Goal: Task Accomplishment & Management: Use online tool/utility

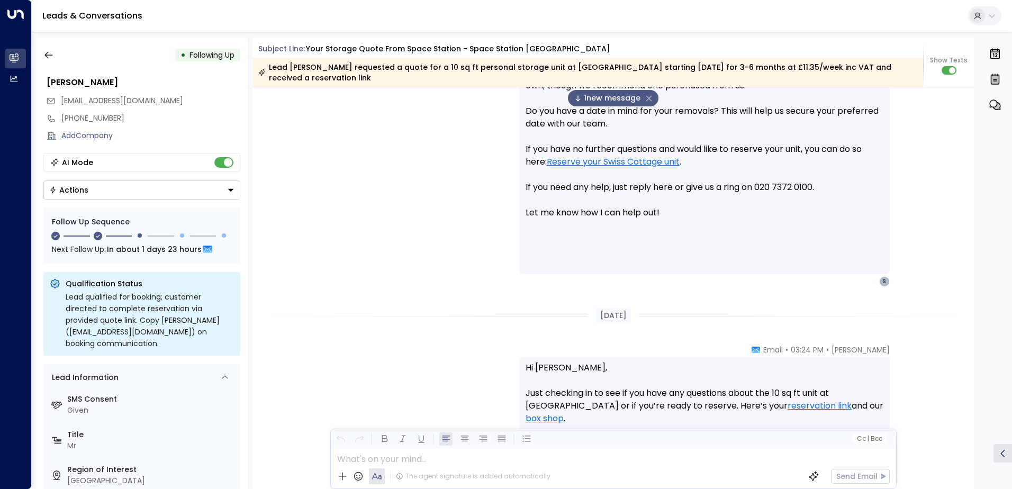
click at [616, 95] on span "1 new message" at bounding box center [607, 98] width 66 height 11
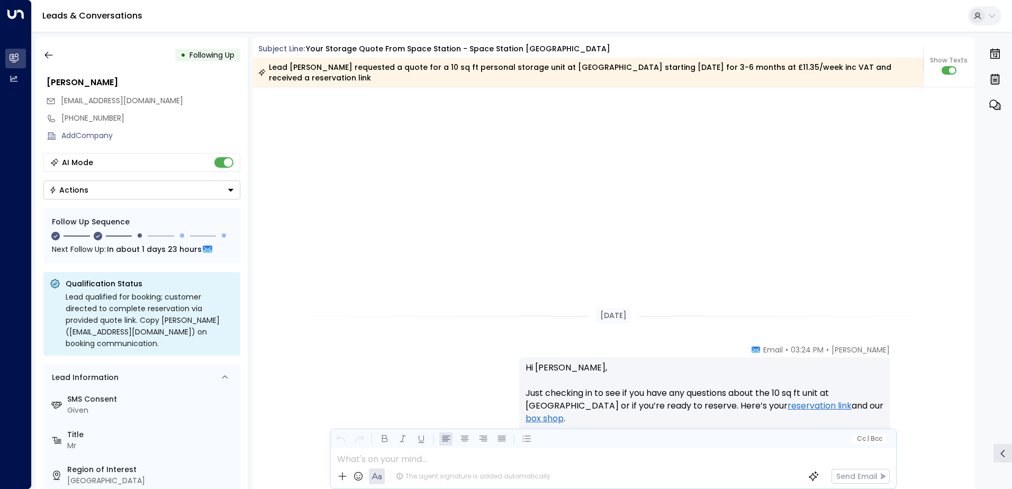
scroll to position [1061, 0]
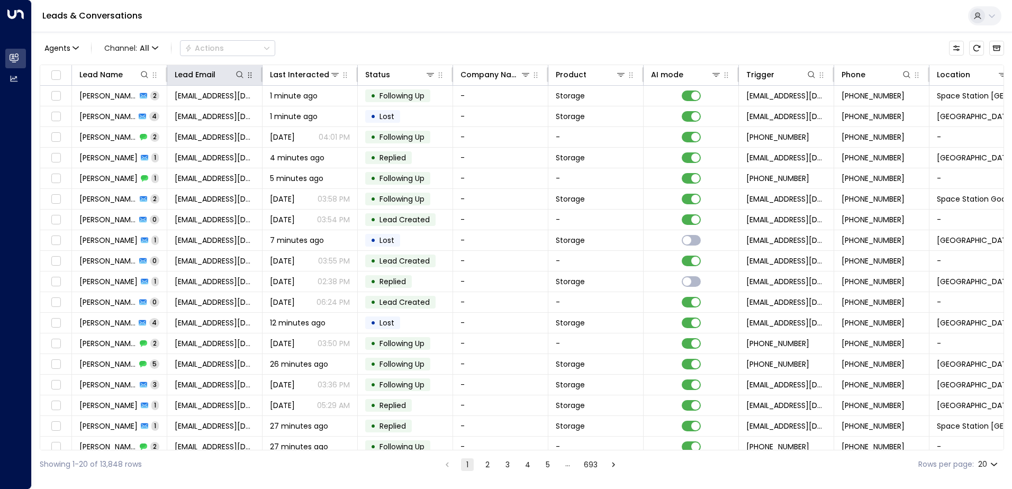
click at [247, 76] on icon "button" at bounding box center [250, 75] width 8 height 8
click at [240, 75] on icon at bounding box center [240, 74] width 8 height 8
click at [239, 115] on input "text" at bounding box center [240, 113] width 146 height 20
type input "**********"
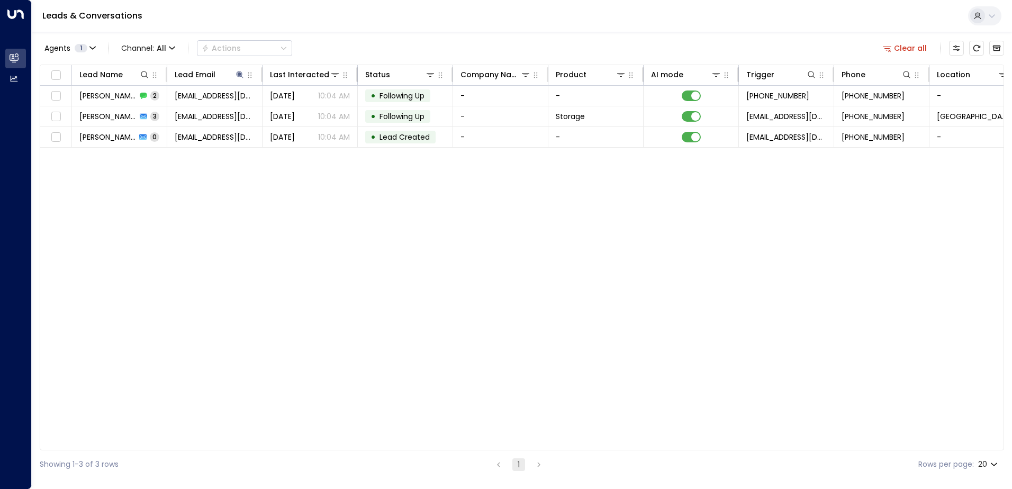
click at [357, 47] on div "Agents 1 Channel: All Actions Clear all" at bounding box center [522, 48] width 964 height 22
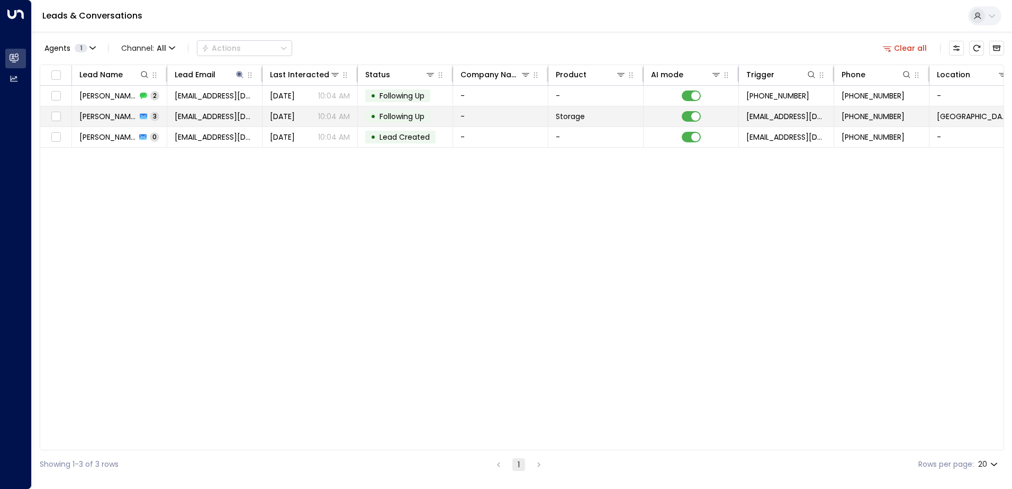
click at [219, 113] on span "laurens.spethmann@gmail.com" at bounding box center [215, 116] width 80 height 11
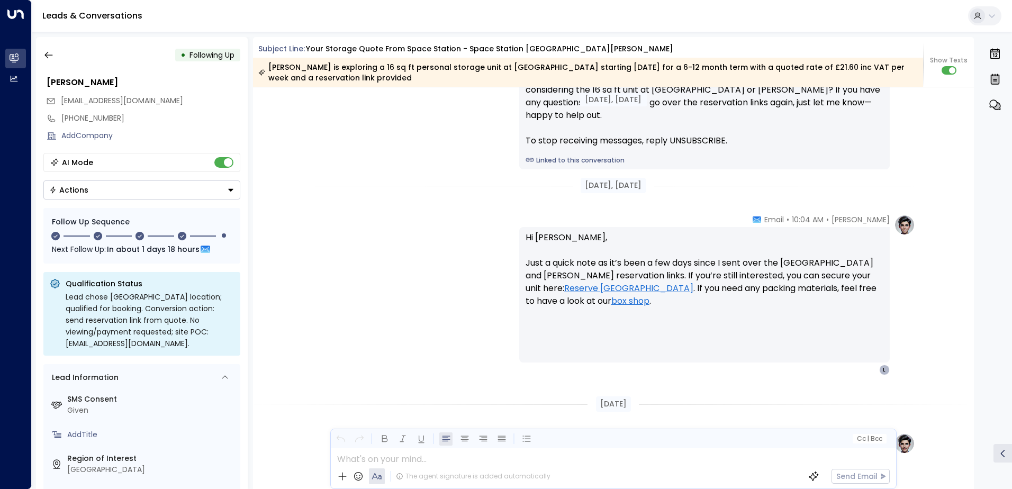
scroll to position [1286, 0]
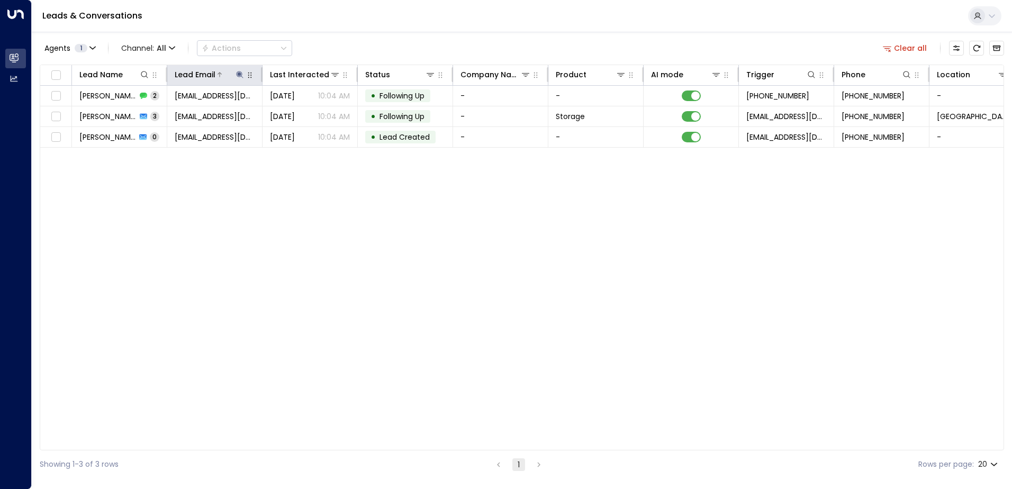
click at [240, 74] on icon at bounding box center [239, 74] width 7 height 7
click at [302, 115] on icon "button" at bounding box center [306, 113] width 8 height 8
click at [278, 112] on input "text" at bounding box center [240, 113] width 146 height 20
paste input "**********"
type input "**********"
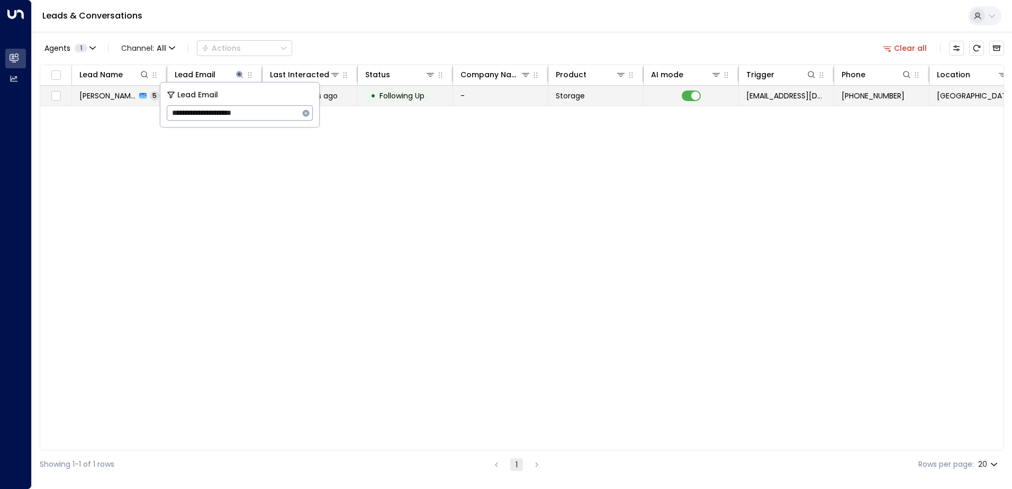
click at [390, 99] on span "Following Up" at bounding box center [402, 96] width 45 height 11
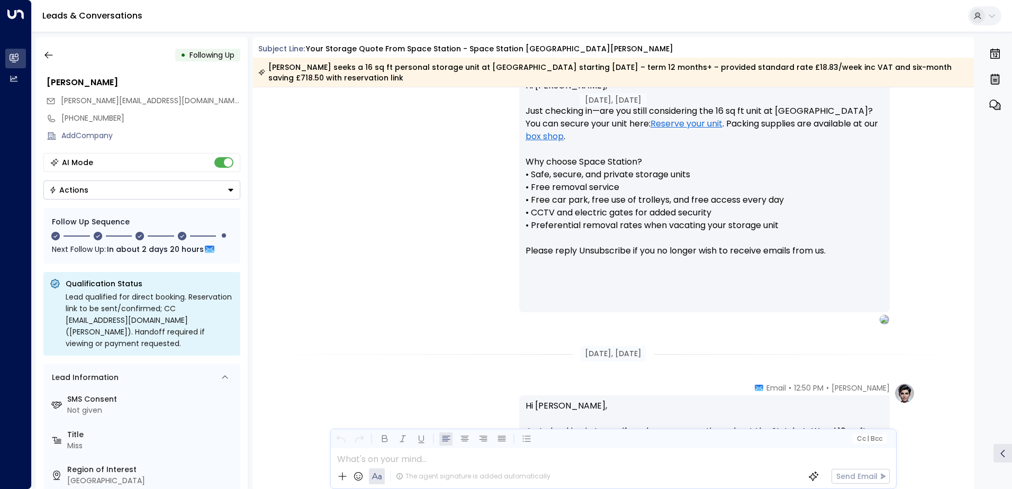
scroll to position [801, 0]
